Goal: Book appointment/travel/reservation

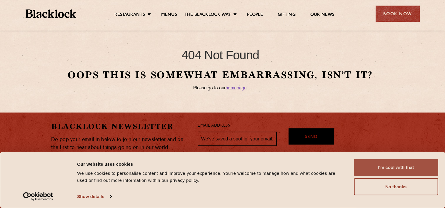
click at [407, 169] on button "I'm cool with that" at bounding box center [395, 167] width 84 height 17
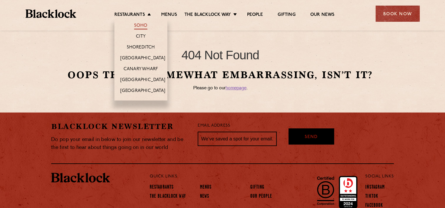
click at [141, 26] on link "Soho" at bounding box center [141, 26] width 14 height 6
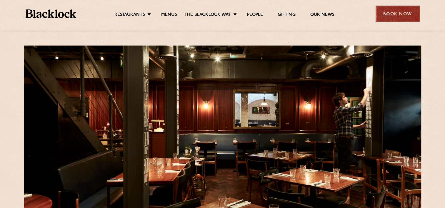
click at [398, 12] on div "Book Now" at bounding box center [397, 14] width 44 height 16
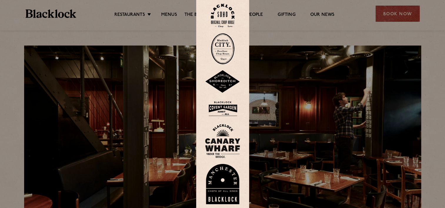
click at [221, 12] on img at bounding box center [223, 16] width 24 height 24
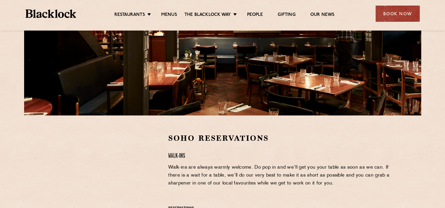
scroll to position [118, 0]
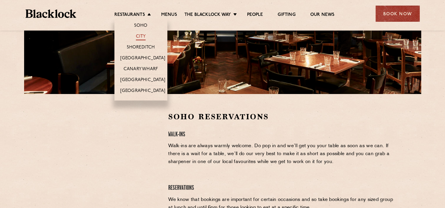
click at [141, 38] on link "City" at bounding box center [141, 37] width 10 height 6
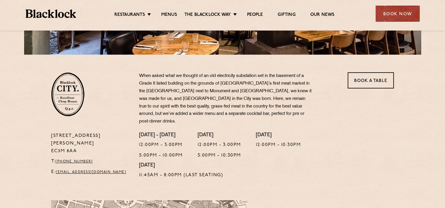
scroll to position [147, 0]
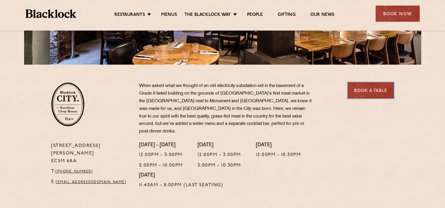
click at [370, 93] on link "Book a Table" at bounding box center [370, 90] width 46 height 16
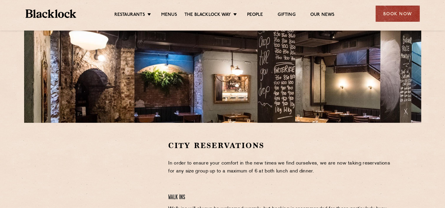
scroll to position [59, 0]
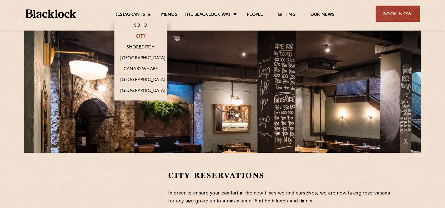
click at [140, 35] on link "City" at bounding box center [141, 37] width 10 height 6
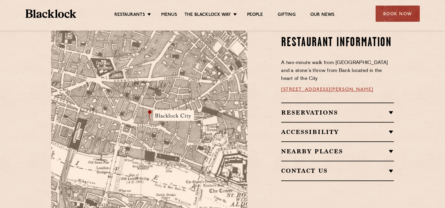
scroll to position [353, 0]
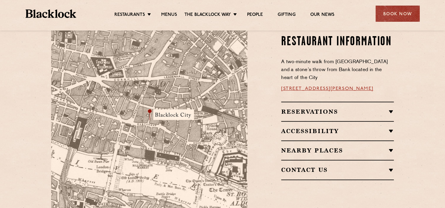
click at [390, 147] on h2 "Nearby Places" at bounding box center [337, 150] width 113 height 7
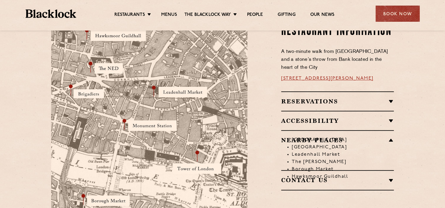
click at [392, 117] on h2 "Accessibility" at bounding box center [337, 120] width 113 height 7
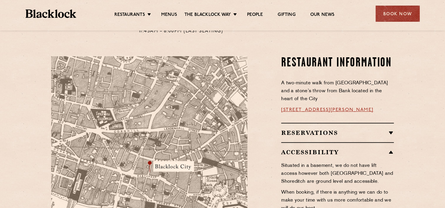
scroll to position [294, 0]
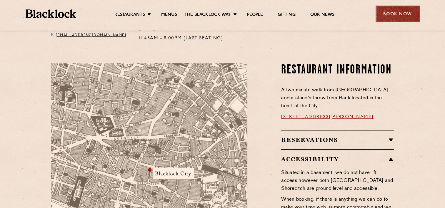
click at [408, 15] on div "Book Now" at bounding box center [397, 14] width 44 height 16
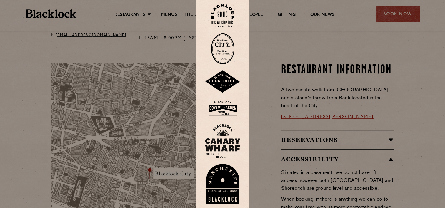
click at [227, 47] on img at bounding box center [223, 48] width 24 height 31
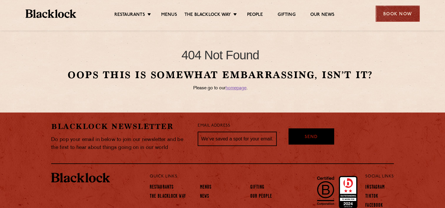
click at [416, 15] on div "Book Now" at bounding box center [397, 14] width 44 height 16
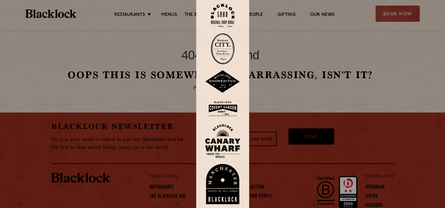
click at [219, 48] on img at bounding box center [223, 48] width 24 height 31
